Goal: Information Seeking & Learning: Learn about a topic

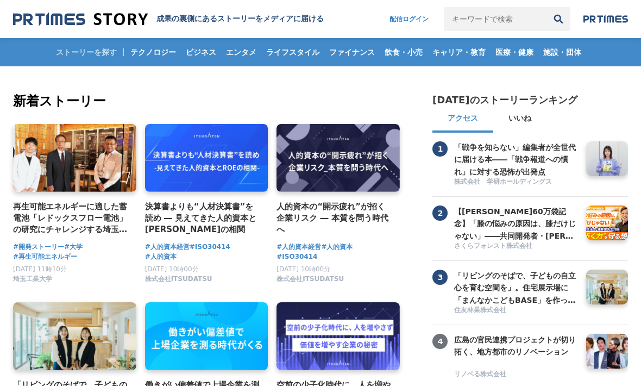
click at [483, 20] on input "キーワードで検索" at bounding box center [495, 19] width 103 height 24
type input "[PERSON_NAME][GEOGRAPHIC_DATA]"
click at [559, 19] on button "検索" at bounding box center [559, 19] width 24 height 24
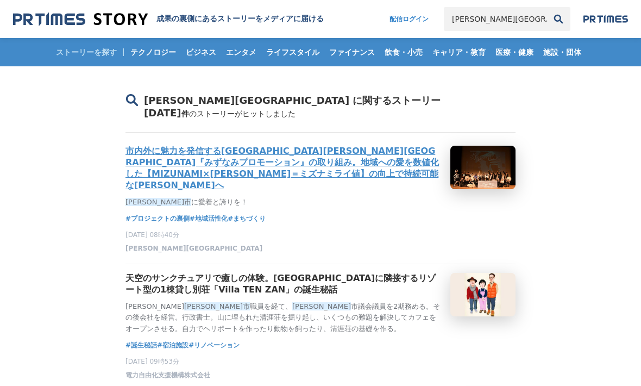
click at [405, 165] on h3 "市内外に魅力を発信する[GEOGRAPHIC_DATA][PERSON_NAME][GEOGRAPHIC_DATA]『みずなみプロモーション』の取り組み。地域…" at bounding box center [284, 169] width 316 height 46
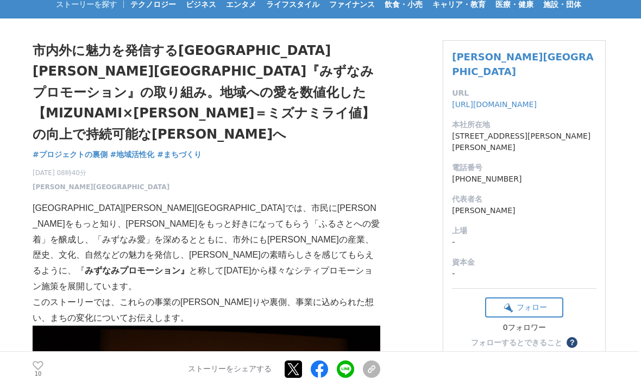
scroll to position [45, 0]
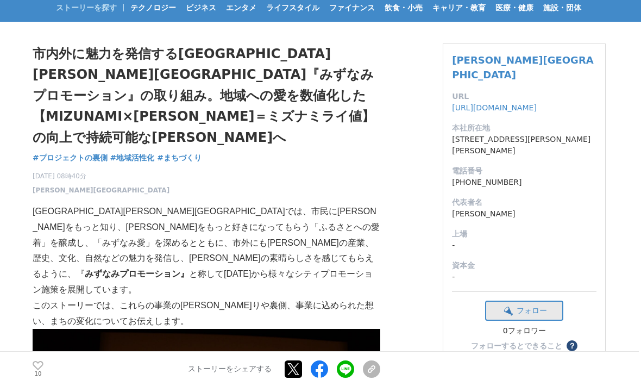
click at [551, 301] on button "フォロー" at bounding box center [524, 311] width 78 height 20
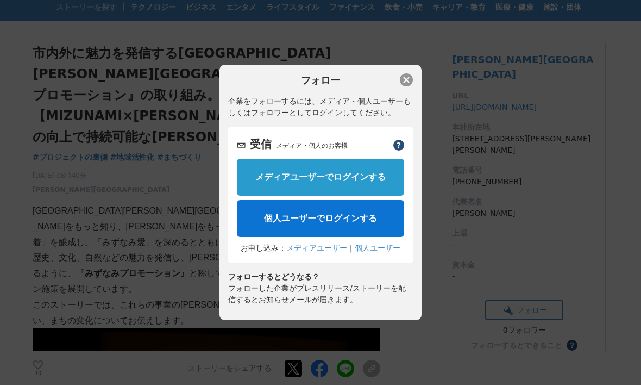
click at [409, 78] on button "button" at bounding box center [406, 80] width 13 height 13
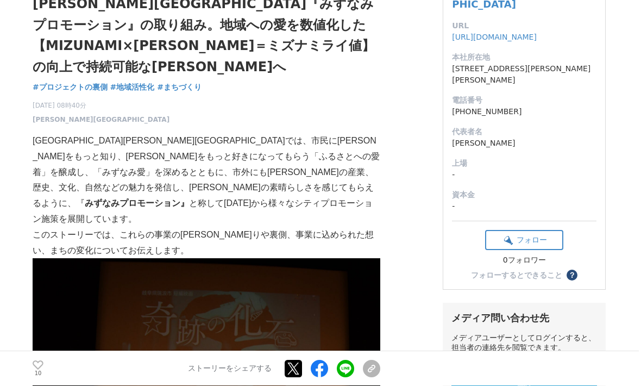
scroll to position [124, 0]
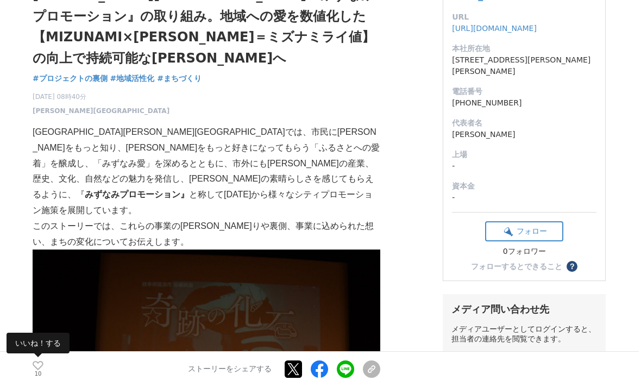
click at [38, 370] on icon at bounding box center [38, 365] width 11 height 9
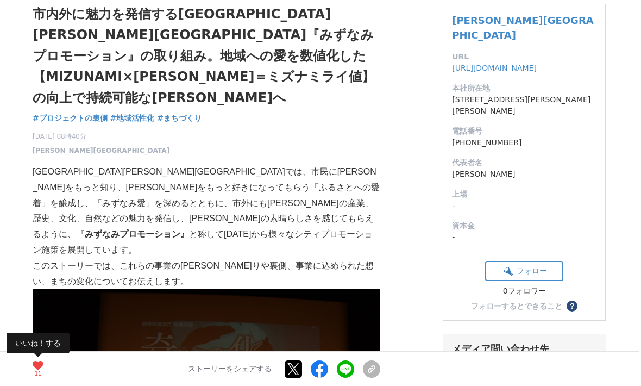
scroll to position [0, 0]
